Goal: Task Accomplishment & Management: Complete application form

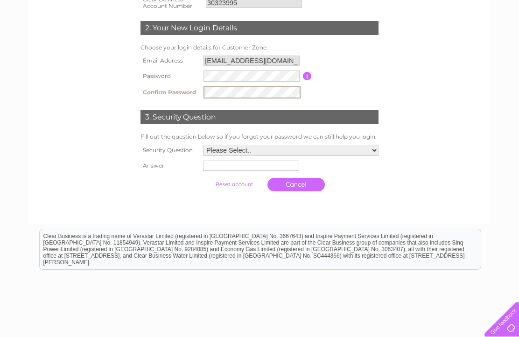
scroll to position [182, 0]
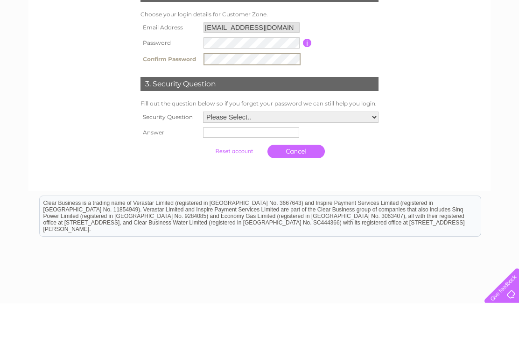
click at [213, 145] on select "Please Select.. In what town or city was your first job? In what town or city d…" at bounding box center [290, 150] width 175 height 11
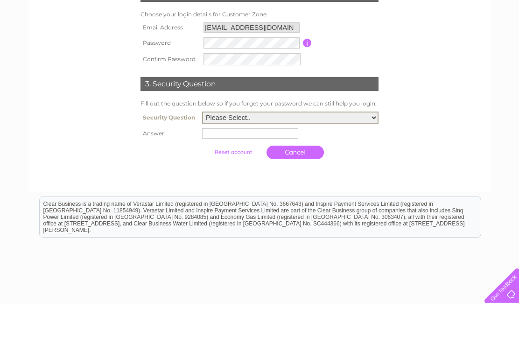
scroll to position [216, 0]
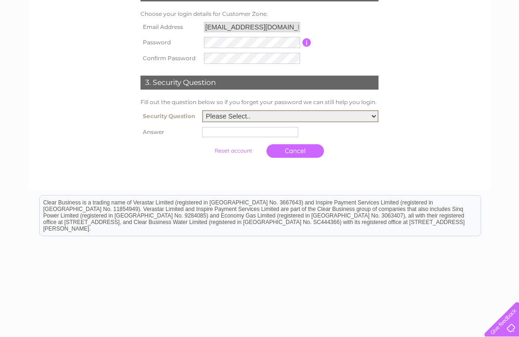
select select "3"
click at [202, 137] on input "text" at bounding box center [250, 132] width 96 height 10
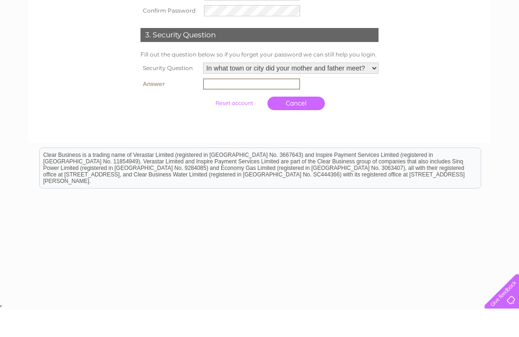
scroll to position [216, 0]
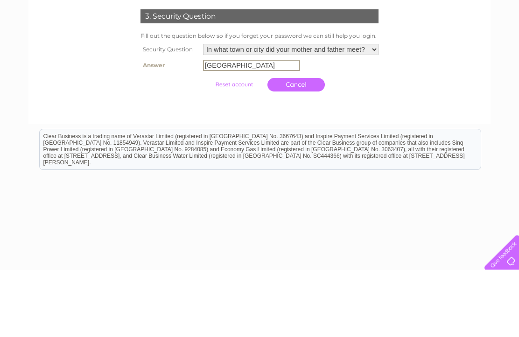
type input "Aberdeen"
click at [205, 145] on input "submit" at bounding box center [233, 151] width 57 height 13
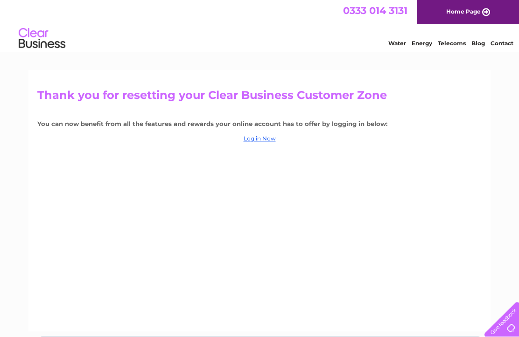
click at [252, 141] on link "Log in Now" at bounding box center [260, 138] width 32 height 7
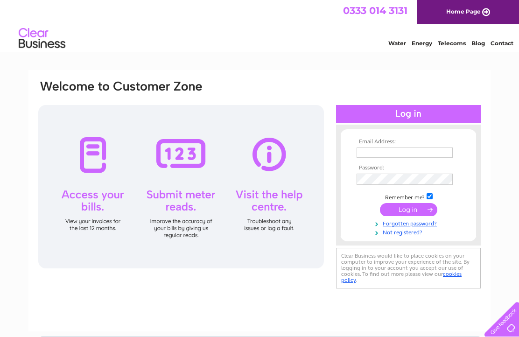
click at [365, 148] on input "text" at bounding box center [404, 152] width 96 height 10
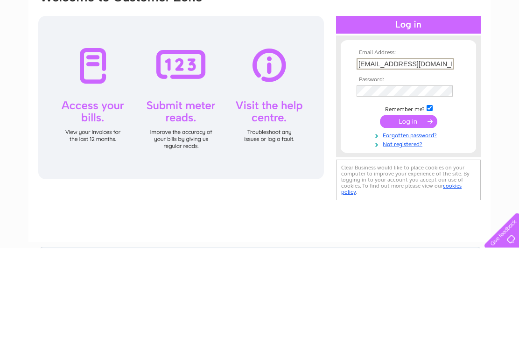
type input "andreagauld@me.com"
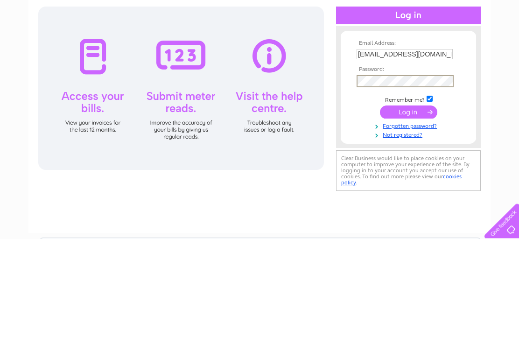
click at [400, 204] on input "submit" at bounding box center [408, 210] width 57 height 13
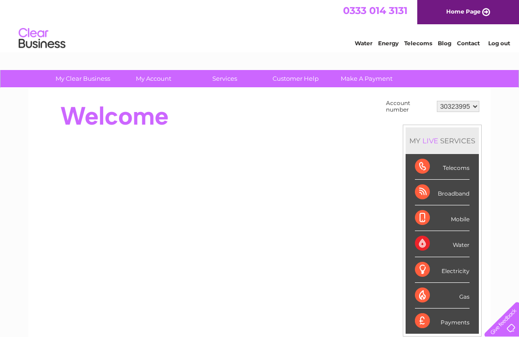
click at [471, 101] on select "30323995" at bounding box center [458, 106] width 42 height 11
